Goal: Find specific page/section: Find specific page/section

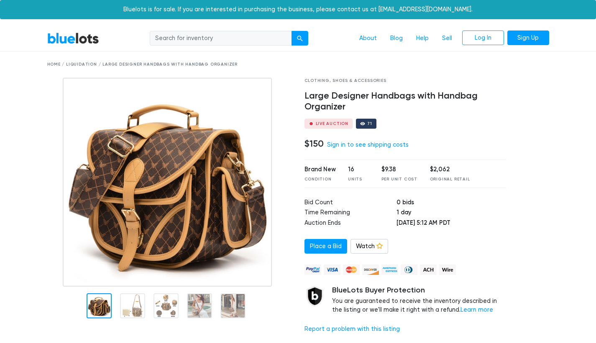
click at [61, 37] on link "BlueLots" at bounding box center [73, 38] width 52 height 12
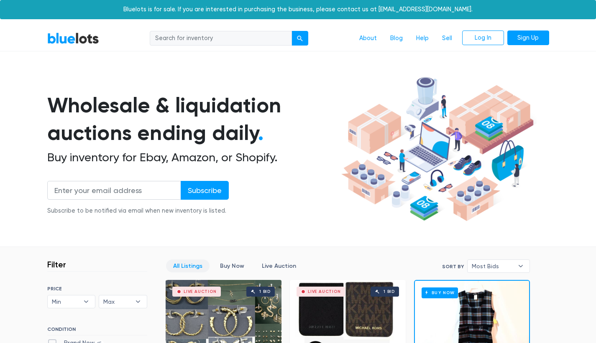
click at [217, 38] on input "search" at bounding box center [221, 38] width 142 height 15
type input "mic"
click at [292, 31] on button "submit" at bounding box center [300, 38] width 17 height 15
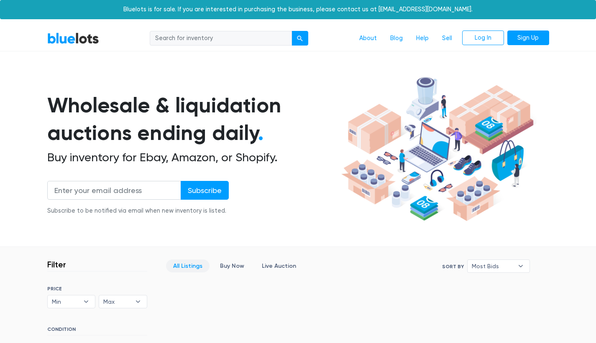
click at [189, 39] on input "search" at bounding box center [221, 38] width 142 height 15
type input "mic"
click at [302, 41] on button "submit" at bounding box center [300, 38] width 17 height 15
click at [82, 41] on link "BlueLots" at bounding box center [73, 38] width 52 height 12
